Goal: Information Seeking & Learning: Learn about a topic

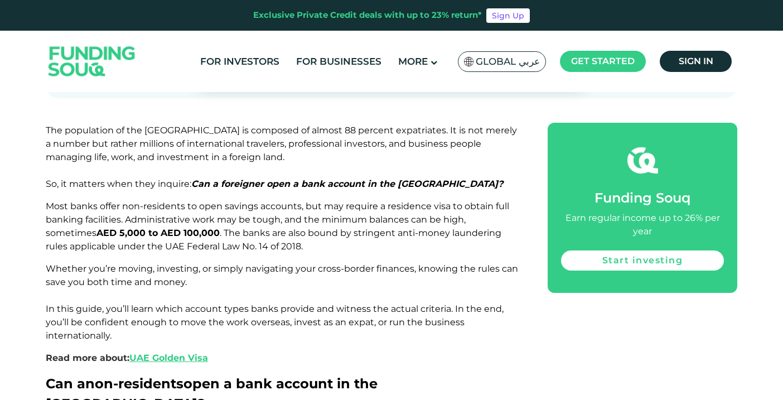
scroll to position [492, 0]
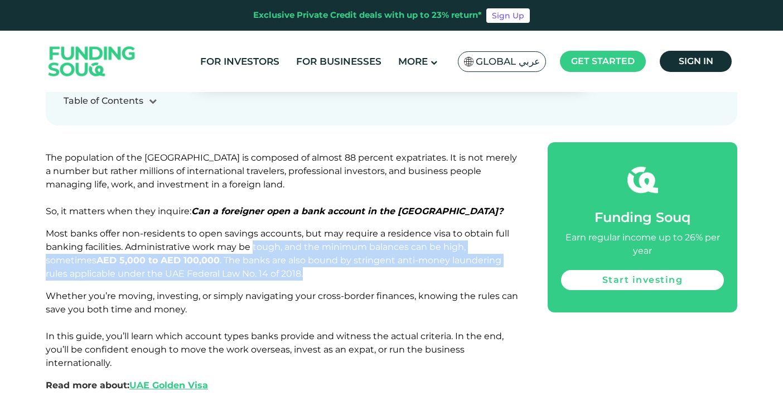
drag, startPoint x: 253, startPoint y: 210, endPoint x: 281, endPoint y: 248, distance: 46.8
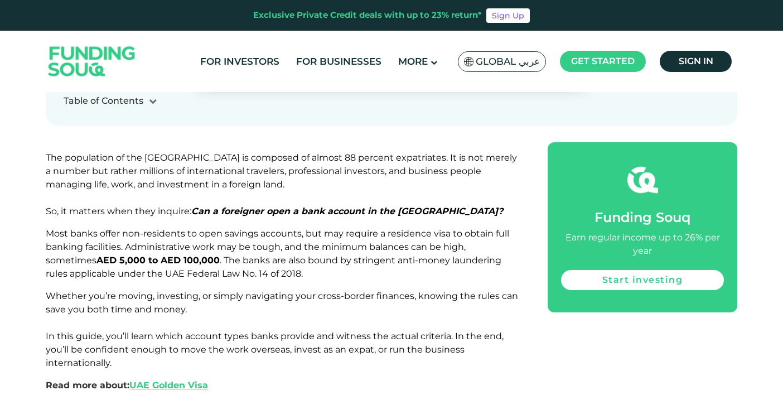
click at [277, 290] on p "Whether you’re moving, investing, or simply navigating your cross-border financ…" at bounding box center [284, 330] width 477 height 80
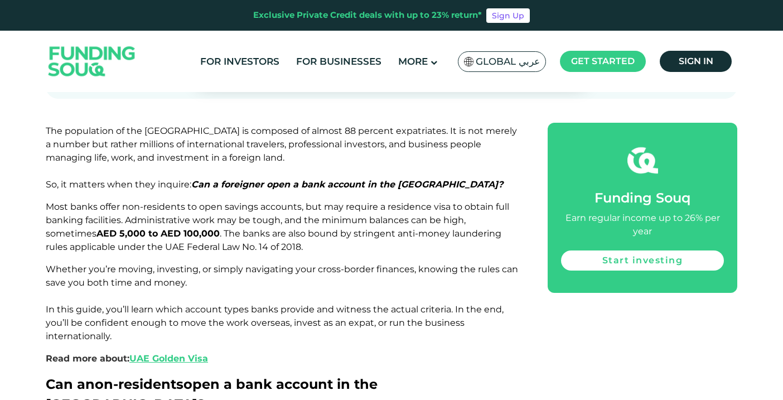
scroll to position [529, 0]
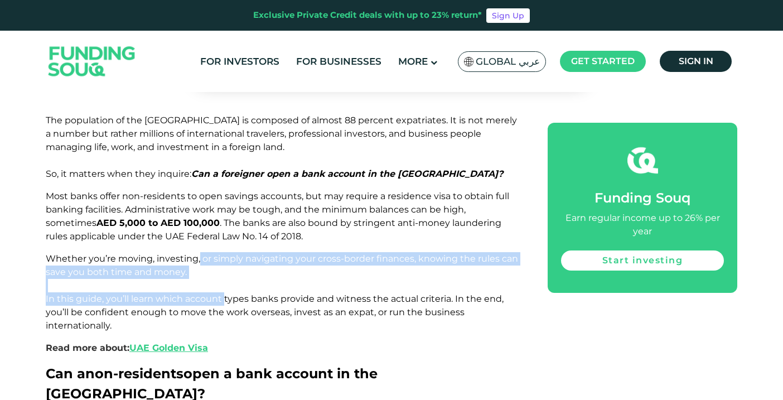
drag, startPoint x: 198, startPoint y: 223, endPoint x: 226, endPoint y: 261, distance: 46.6
click at [226, 261] on span "Whether you’re moving, investing, or simply navigating your cross-border financ…" at bounding box center [282, 292] width 473 height 78
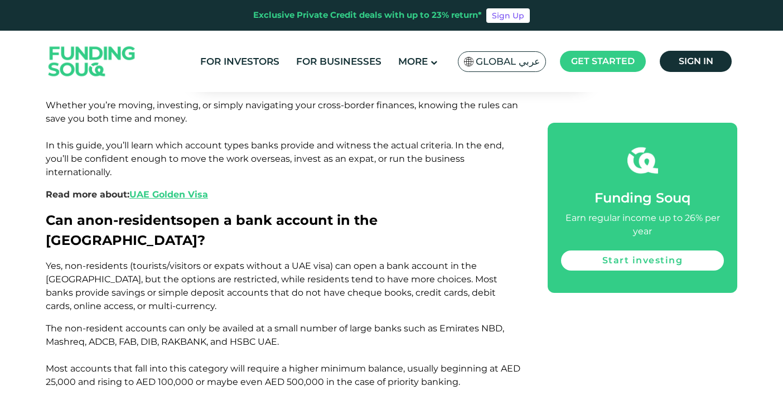
scroll to position [683, 0]
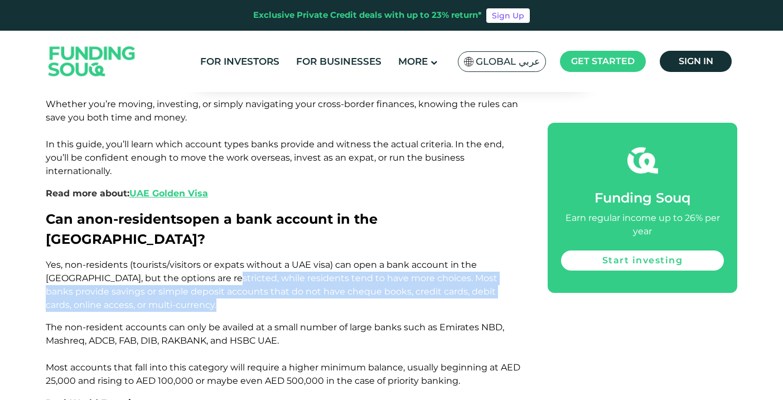
drag, startPoint x: 184, startPoint y: 224, endPoint x: 208, endPoint y: 257, distance: 41.2
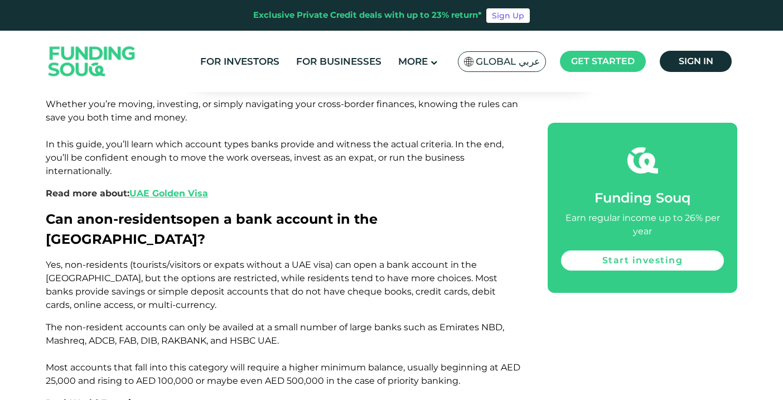
click at [237, 322] on span "The non-resident accounts can only be availed at a small number of large banks …" at bounding box center [283, 354] width 475 height 64
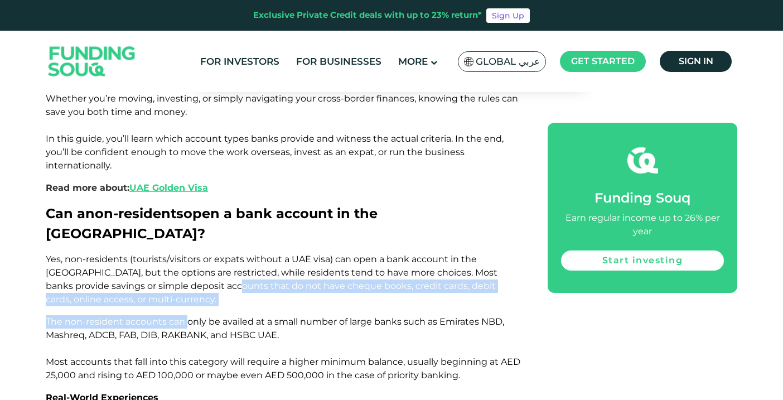
drag, startPoint x: 158, startPoint y: 232, endPoint x: 188, endPoint y: 274, distance: 51.2
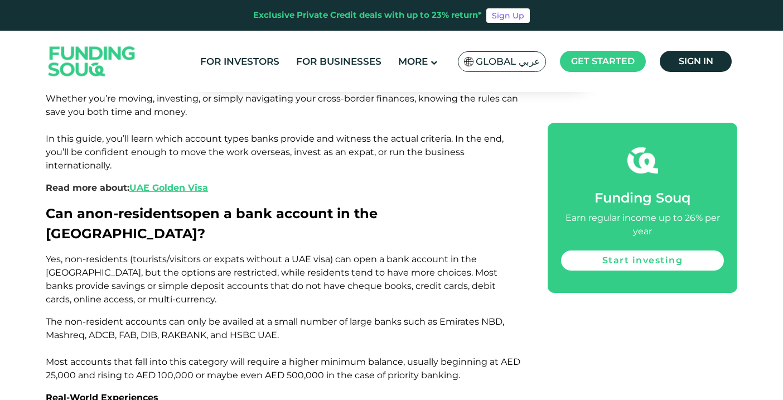
click at [219, 316] on span "The non-resident accounts can only be availed at a small number of large banks …" at bounding box center [283, 348] width 475 height 64
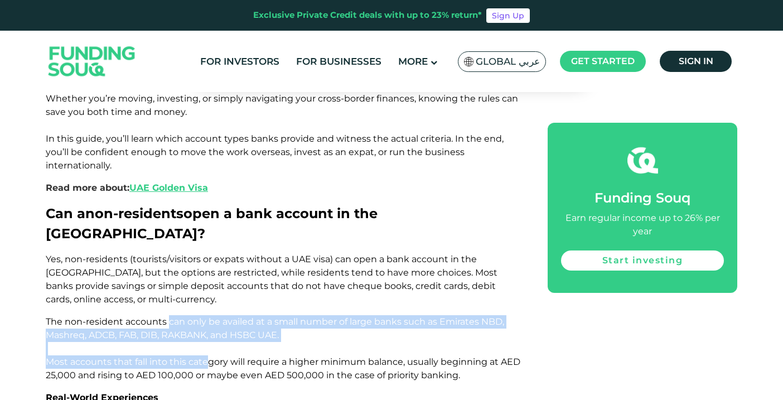
drag, startPoint x: 167, startPoint y: 264, endPoint x: 206, endPoint y: 311, distance: 61.0
click at [206, 316] on span "The non-resident accounts can only be availed at a small number of large banks …" at bounding box center [283, 348] width 475 height 64
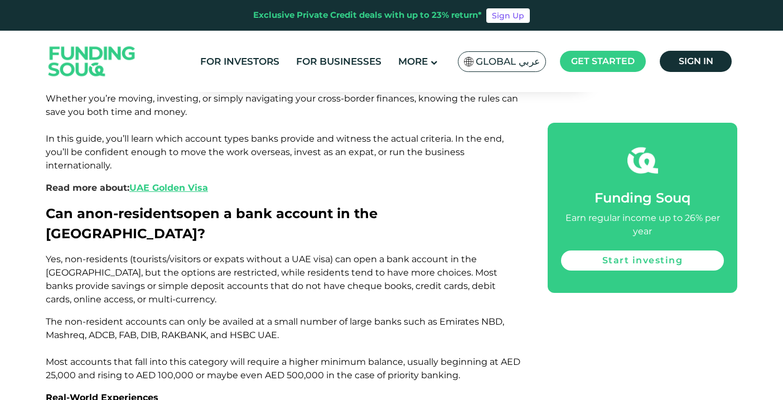
click at [276, 320] on span "The non-resident accounts can only be availed at a small number of large banks …" at bounding box center [283, 348] width 475 height 64
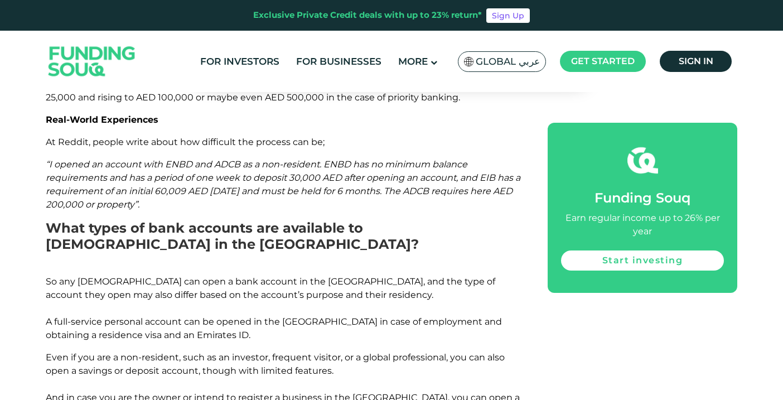
scroll to position [969, 0]
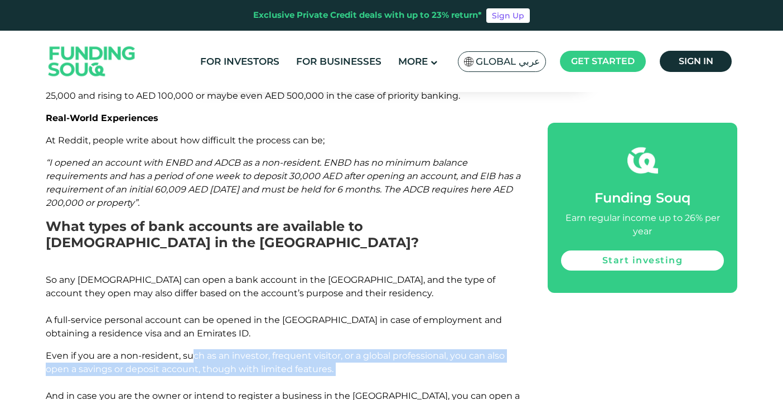
drag, startPoint x: 193, startPoint y: 299, endPoint x: 219, endPoint y: 332, distance: 42.5
click at [219, 349] on p "Even if you are a non-resident, such as an investor, frequent visitor, or a glo…" at bounding box center [284, 382] width 477 height 67
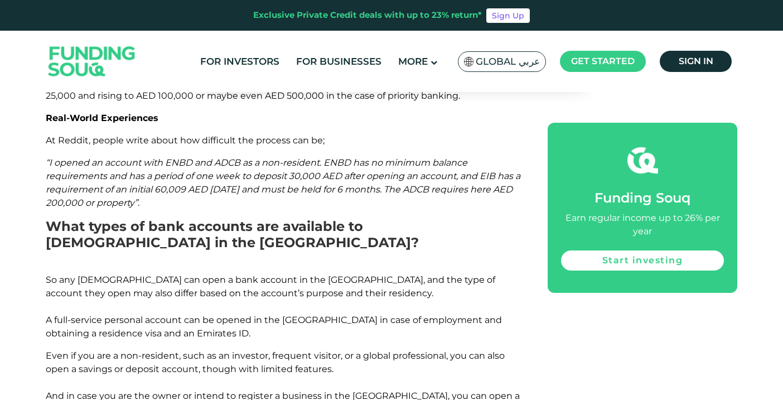
click at [278, 350] on p "Even if you are a non-resident, such as an investor, frequent visitor, or a glo…" at bounding box center [284, 382] width 477 height 67
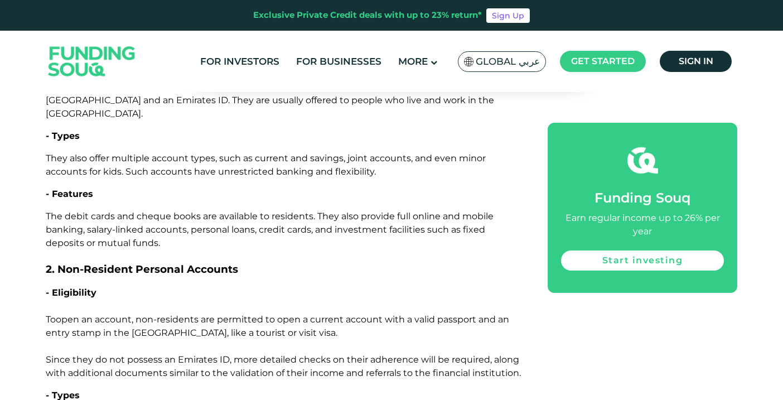
scroll to position [1364, 0]
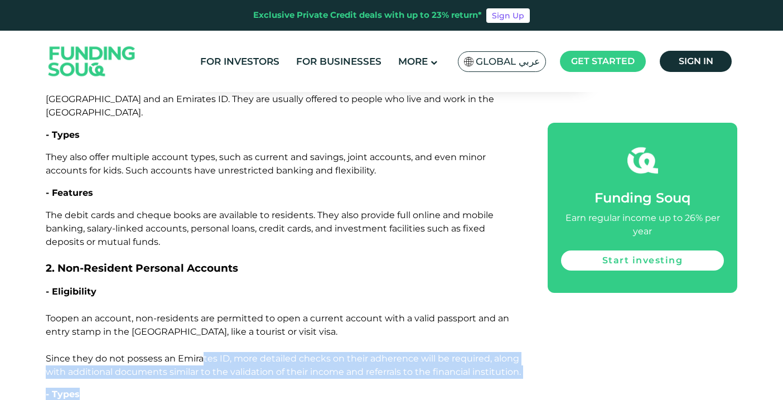
drag, startPoint x: 203, startPoint y: 290, endPoint x: 230, endPoint y: 322, distance: 42.4
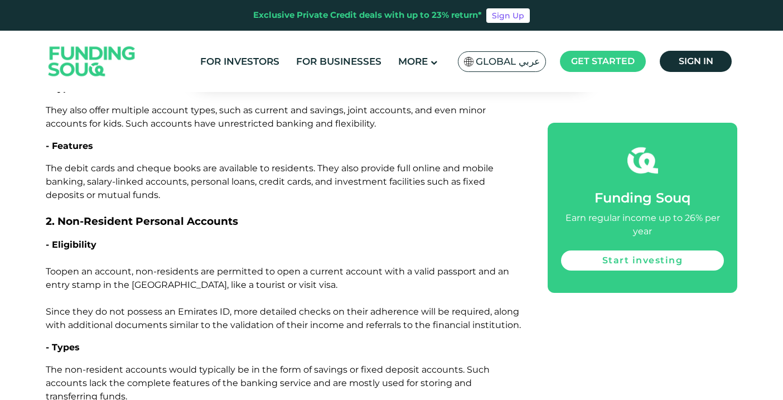
scroll to position [1426, 0]
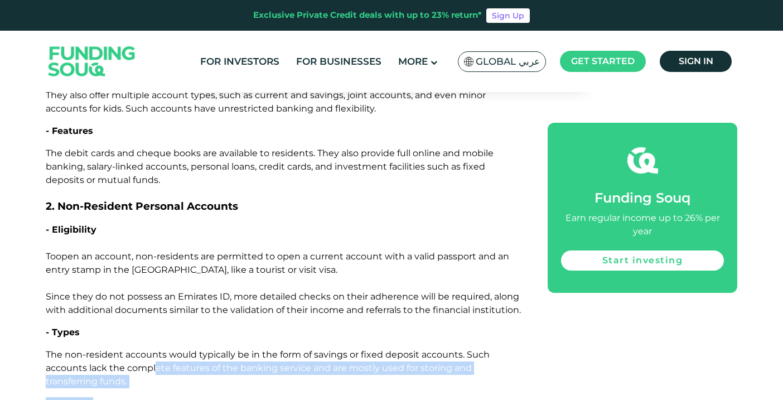
drag, startPoint x: 157, startPoint y: 299, endPoint x: 185, endPoint y: 338, distance: 47.5
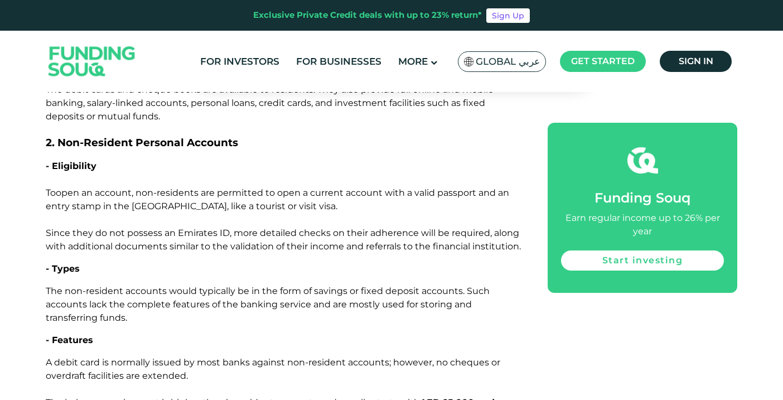
scroll to position [1495, 0]
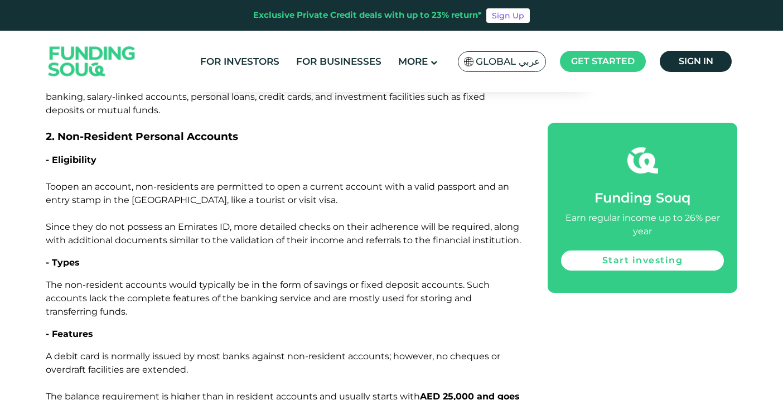
drag, startPoint x: 94, startPoint y: 299, endPoint x: 126, endPoint y: 333, distance: 46.6
click at [126, 351] on span "A debit card is normally issued by most banks against non-resident accounts; ho…" at bounding box center [284, 390] width 476 height 78
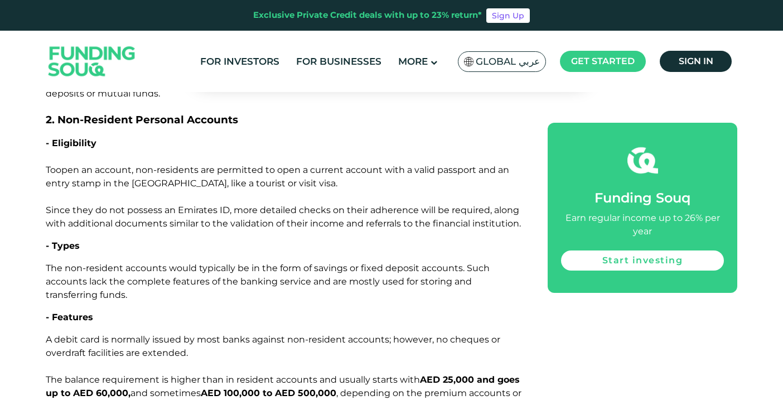
scroll to position [1522, 0]
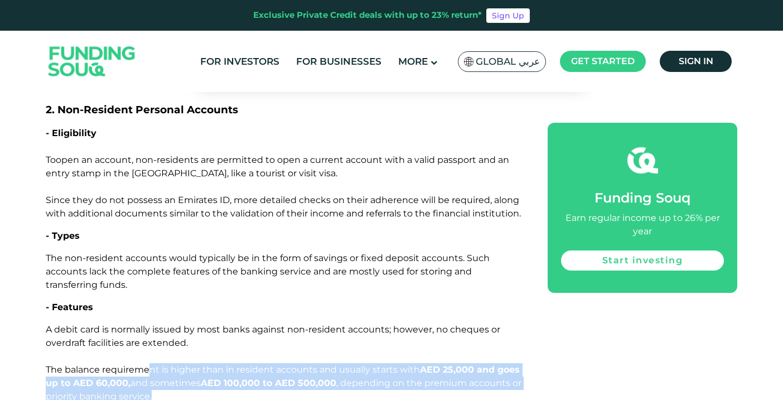
drag, startPoint x: 151, startPoint y: 296, endPoint x: 189, endPoint y: 341, distance: 58.7
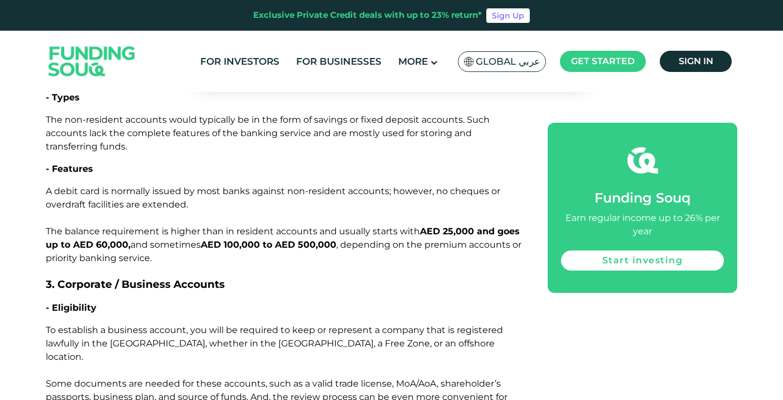
scroll to position [1668, 0]
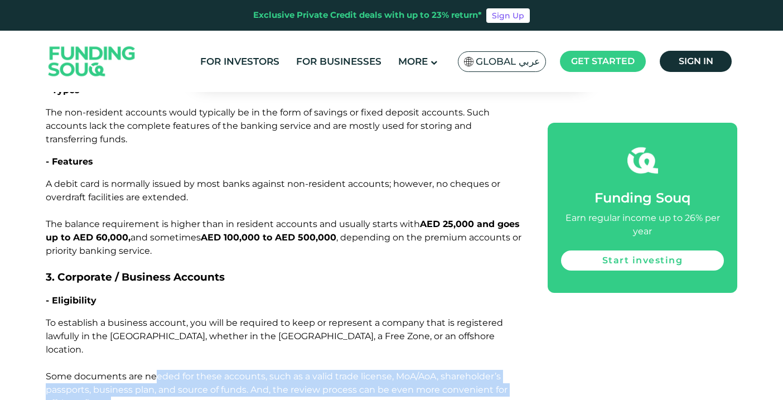
drag, startPoint x: 153, startPoint y: 293, endPoint x: 189, endPoint y: 338, distance: 57.1
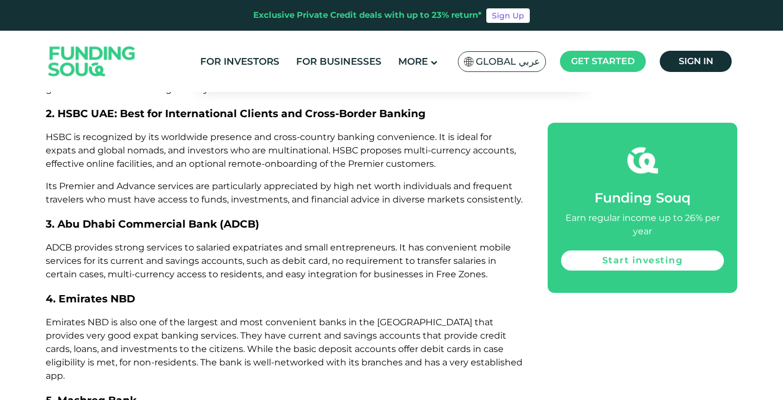
scroll to position [3236, 0]
